Goal: Ask a question

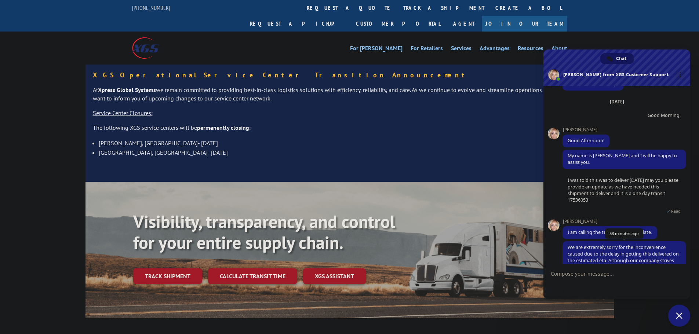
scroll to position [65, 0]
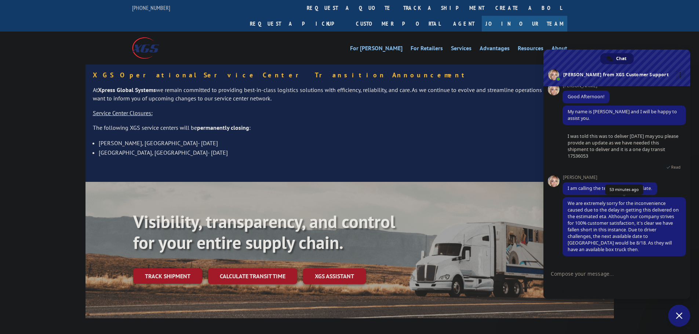
click at [590, 226] on span "We are extremely sorry for the inconvenience caused due to the delay in getting…" at bounding box center [623, 226] width 111 height 52
click at [585, 219] on span "We are extremely sorry for the inconvenience caused due to the delay in getting…" at bounding box center [623, 226] width 111 height 52
click at [586, 277] on textarea "Compose your message..." at bounding box center [609, 274] width 117 height 18
click at [568, 277] on textarea "Compose your message..." at bounding box center [609, 274] width 117 height 18
click at [589, 271] on textarea "Compose your message..." at bounding box center [609, 274] width 117 height 18
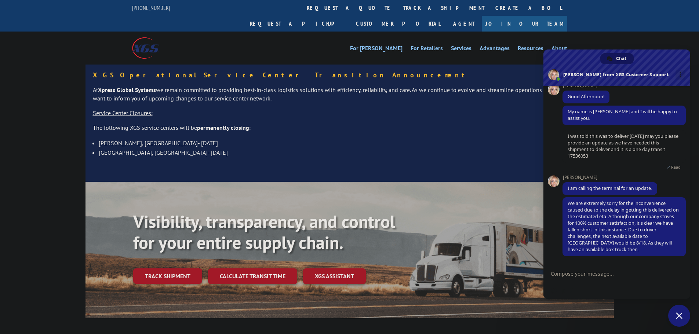
click at [591, 274] on textarea "Compose your message..." at bounding box center [609, 274] width 117 height 18
click at [609, 279] on textarea "Compose your message..." at bounding box center [609, 274] width 117 height 18
click at [651, 263] on textarea "May I have the number for the terminal." at bounding box center [609, 270] width 117 height 25
click at [651, 267] on textarea "May I have the number for the terminal. 14" at bounding box center [609, 270] width 117 height 25
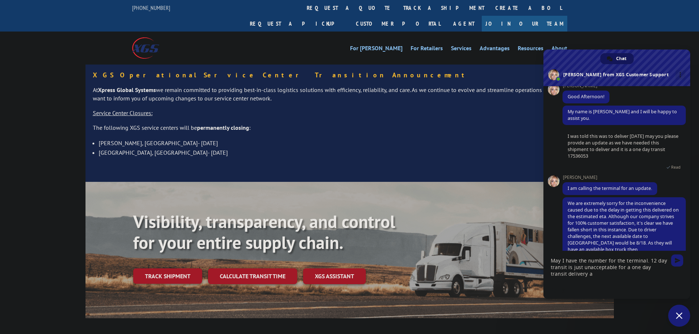
type textarea "May I have the number for the terminal. 12 day transit is just unacceptable for…"
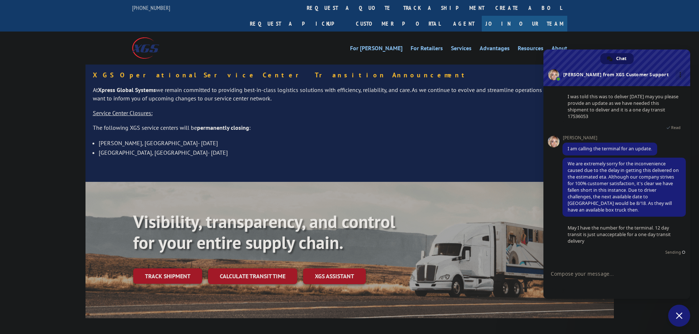
scroll to position [97, 0]
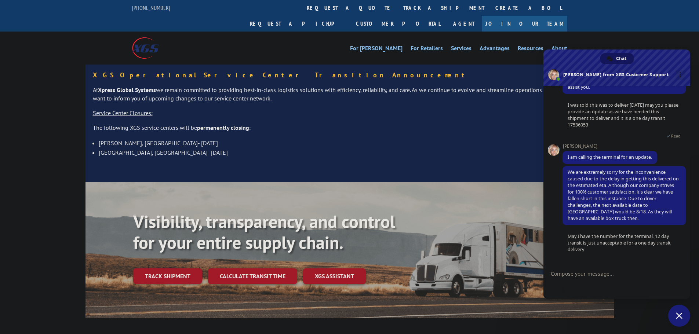
click at [600, 274] on textarea "Compose your message..." at bounding box center [609, 274] width 117 height 18
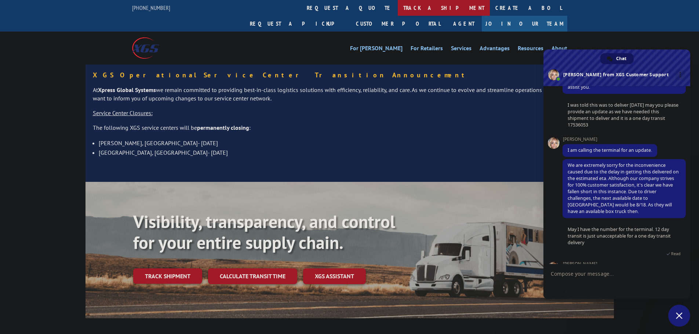
scroll to position [128, 0]
